Goal: Task Accomplishment & Management: Manage account settings

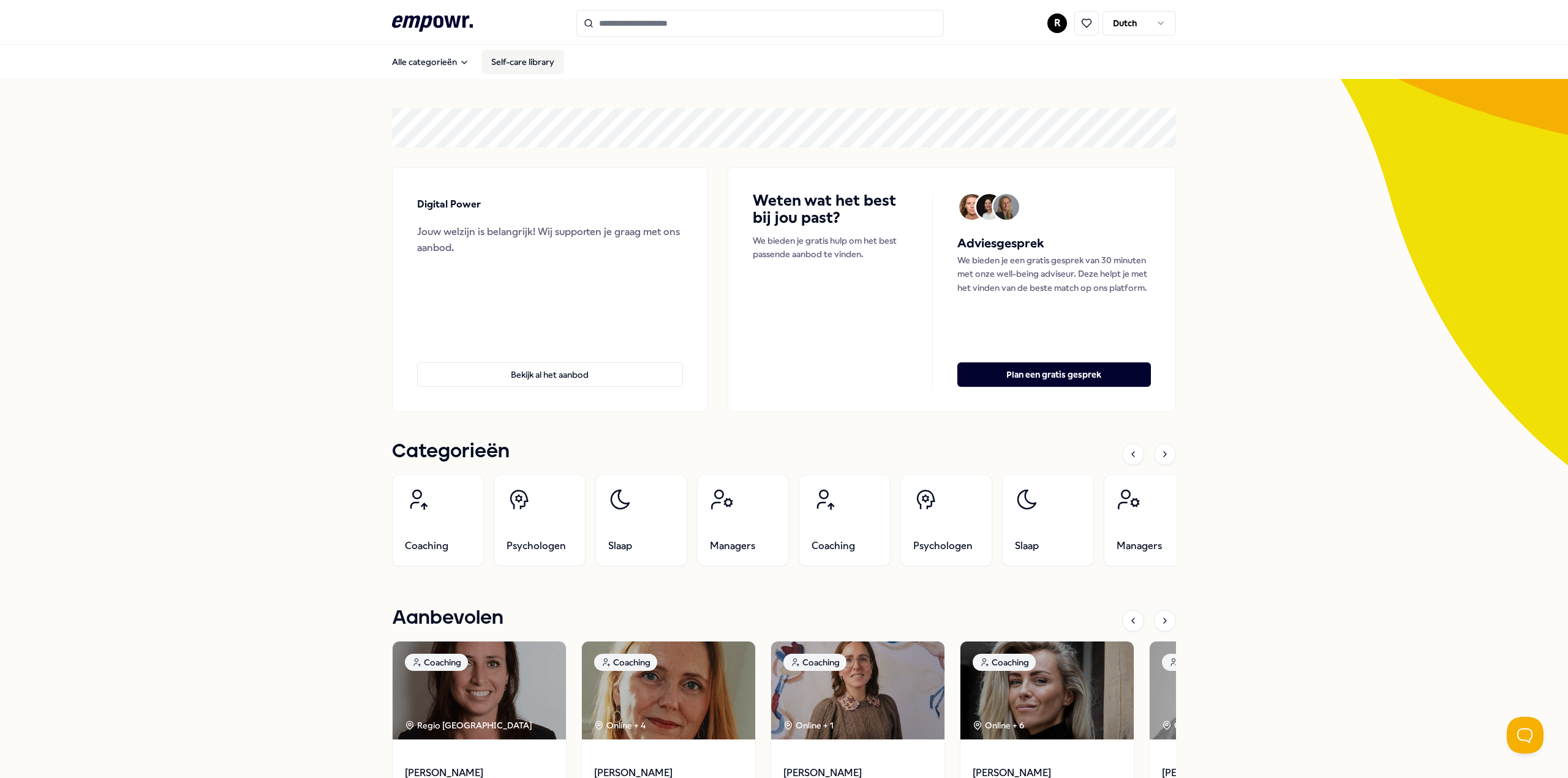
click at [512, 61] on link "Self-care library" at bounding box center [522, 62] width 83 height 24
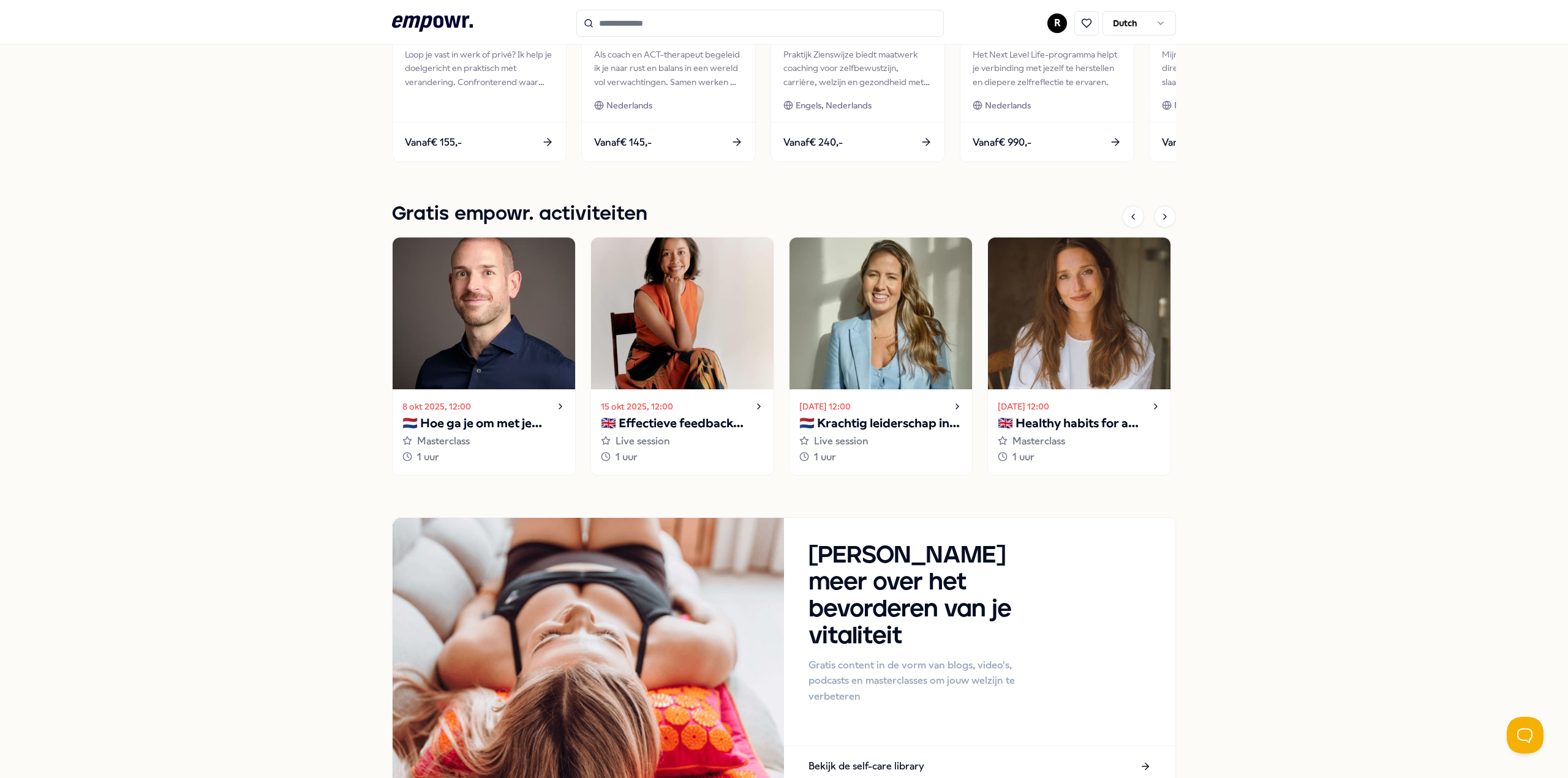
scroll to position [734, 0]
click at [894, 418] on p "🇳🇱 Krachtig leiderschap in uitdagende situaties" at bounding box center [881, 422] width 163 height 19
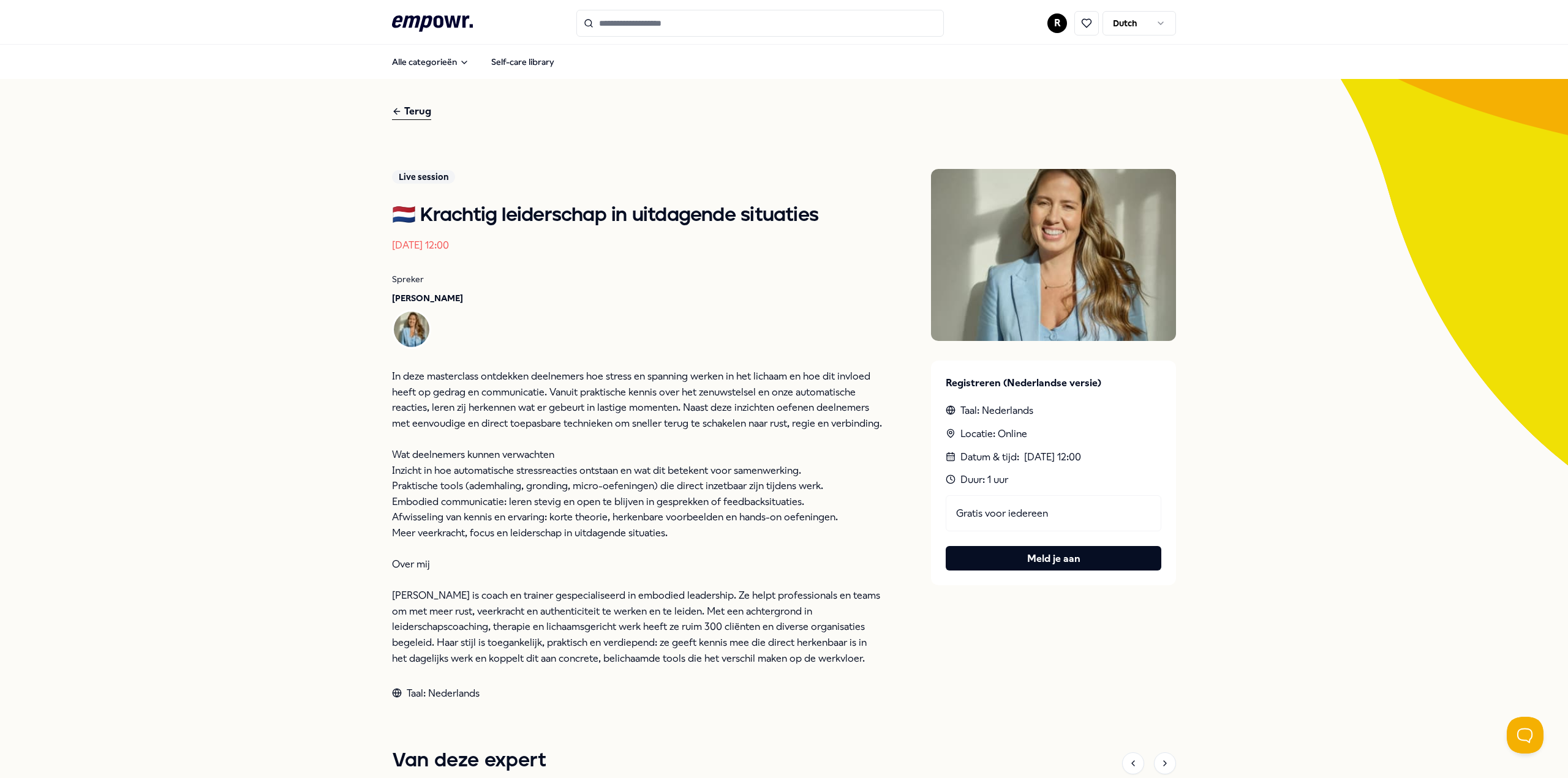
scroll to position [61, 0]
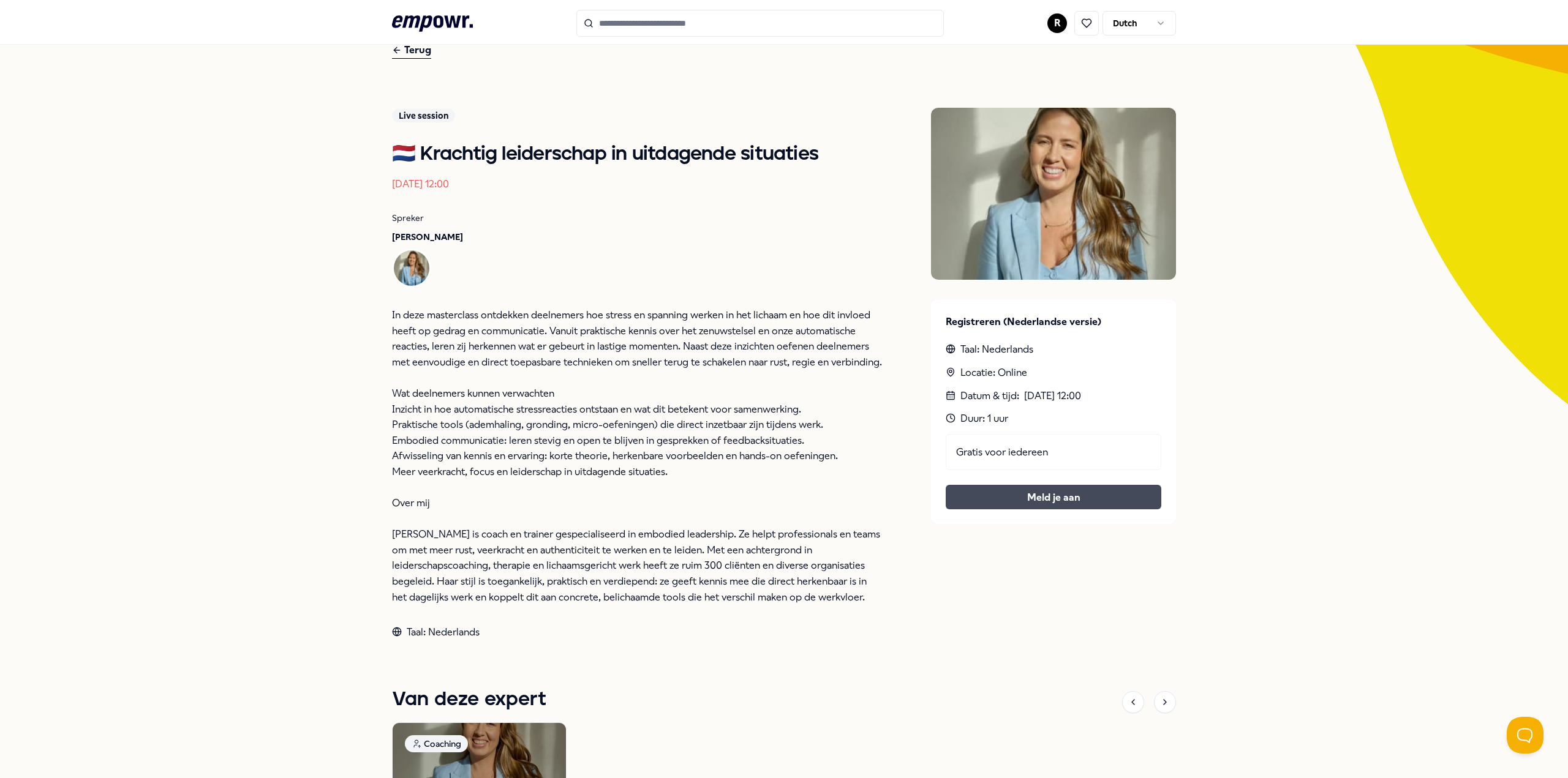
click at [1025, 491] on button "Meld je aan" at bounding box center [1054, 497] width 215 height 24
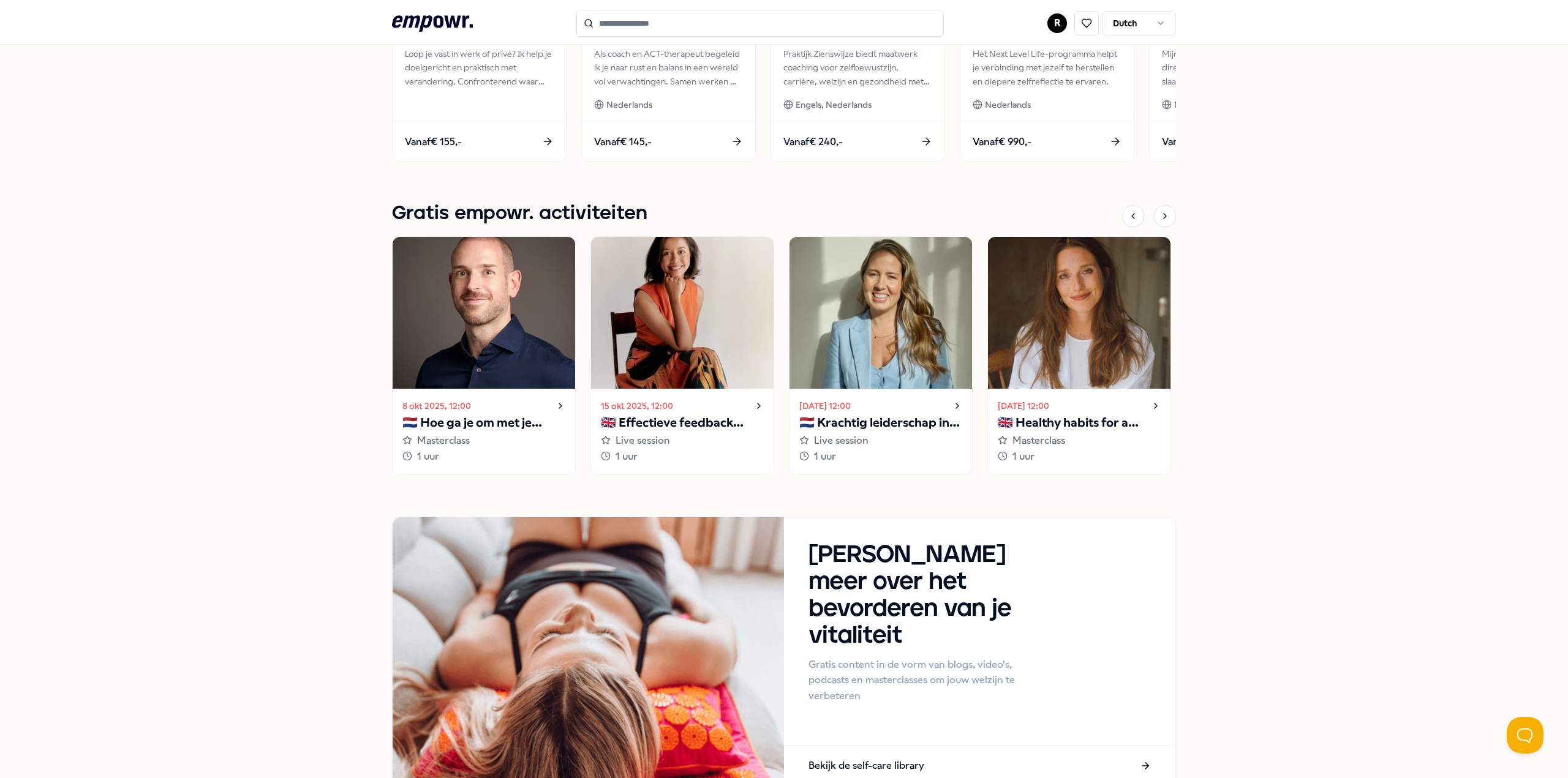
scroll to position [734, 0]
click at [1160, 213] on icon at bounding box center [1165, 215] width 10 height 10
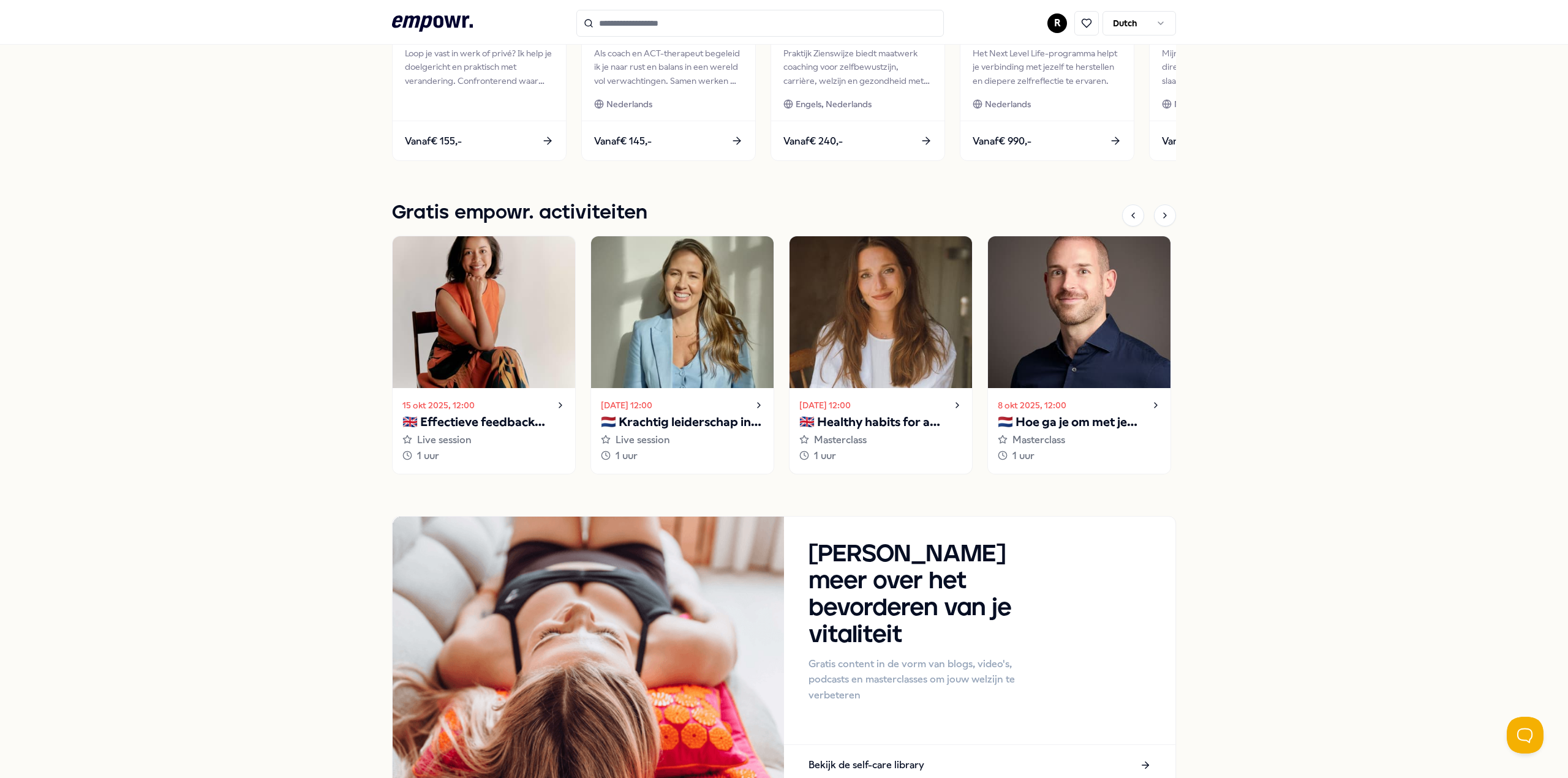
click at [872, 426] on p "🇬🇧 Healthy habits for a stress-free start to the year" at bounding box center [881, 422] width 163 height 19
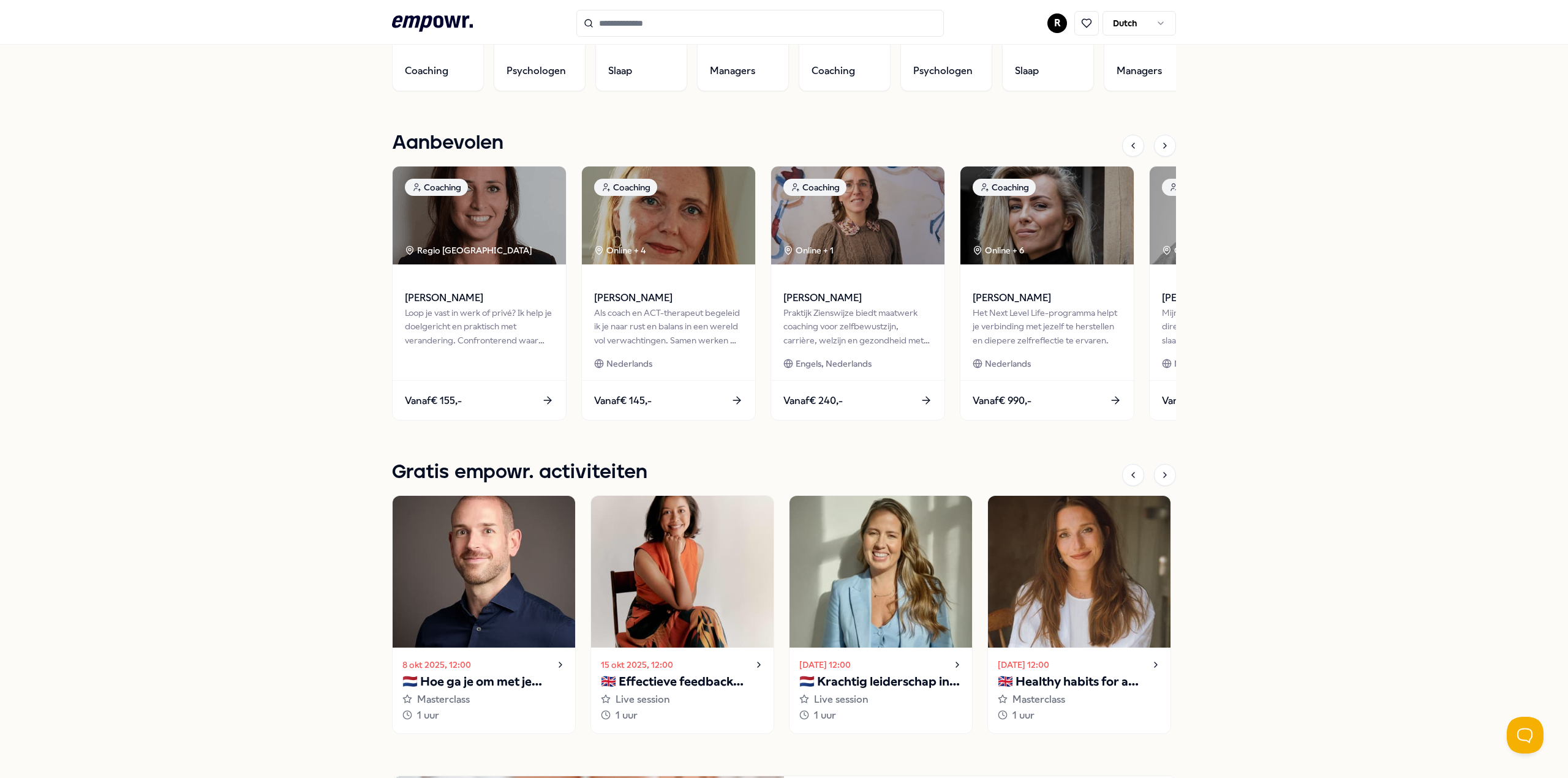
scroll to position [97, 0]
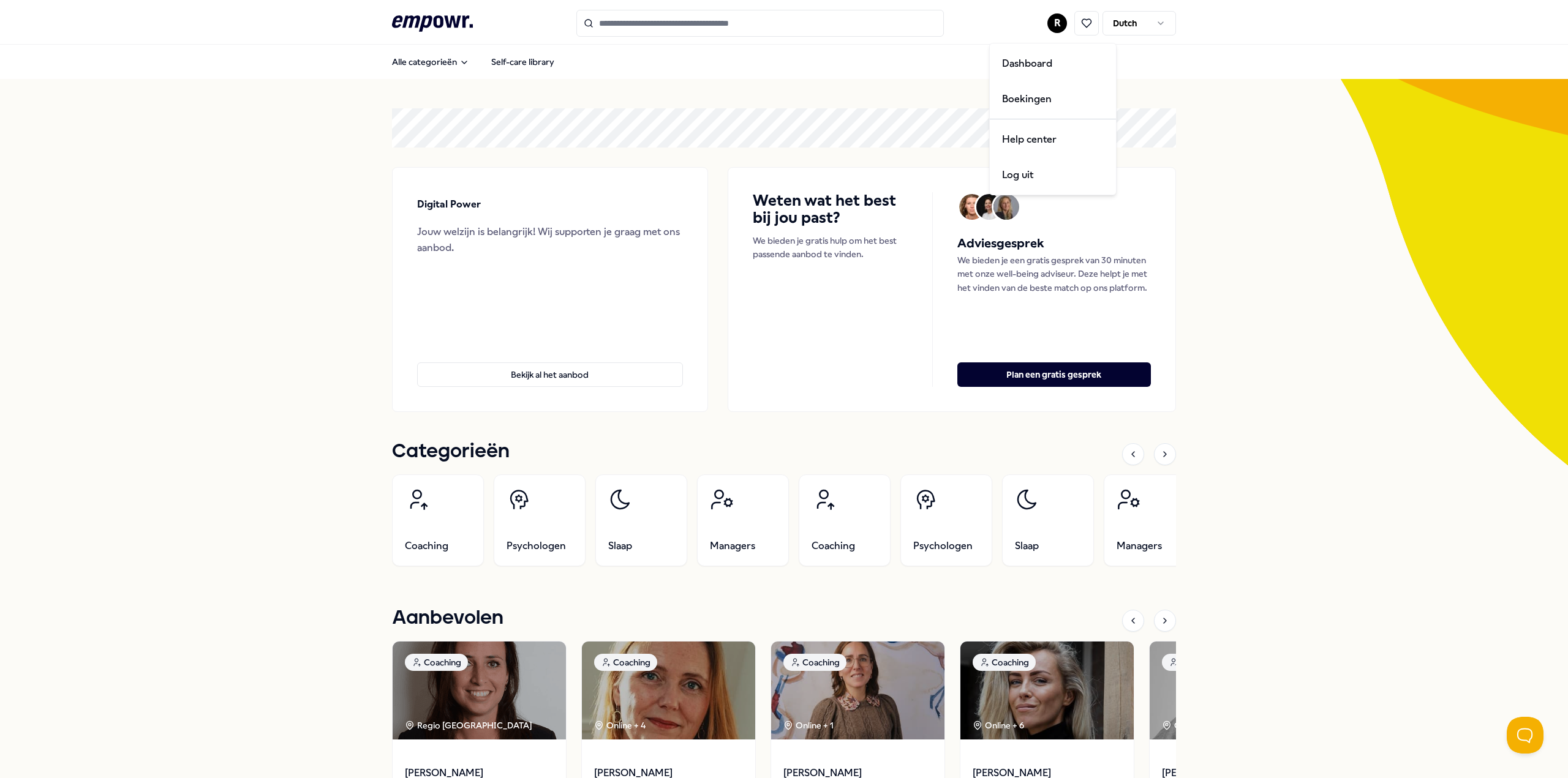
click at [1051, 26] on html ".empowr-logo_svg__cls-1{fill:#03032f} R Dutch Alle categorieën Self-care librar…" at bounding box center [784, 389] width 1568 height 778
click at [1034, 176] on div "Log uit" at bounding box center [1052, 175] width 121 height 35
